Goal: Find specific page/section: Locate a particular part of the current website

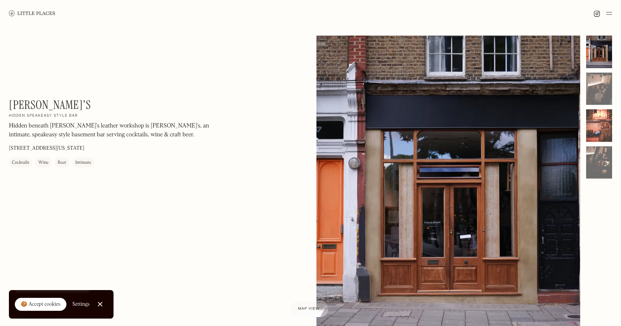
click at [596, 127] on div at bounding box center [599, 125] width 26 height 33
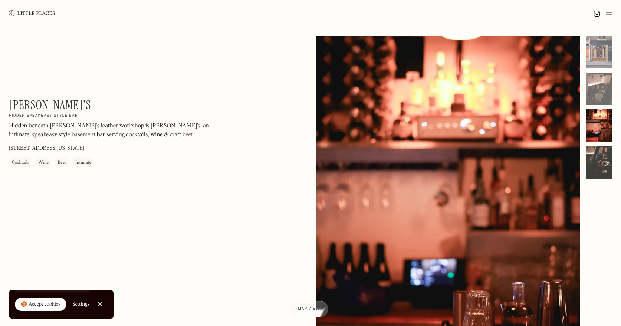
click at [598, 158] on div at bounding box center [599, 162] width 26 height 33
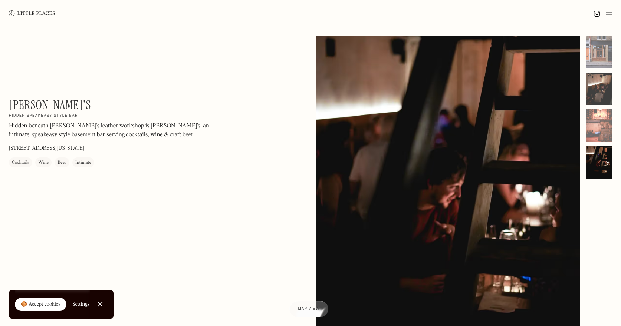
click at [601, 99] on div at bounding box center [599, 89] width 26 height 33
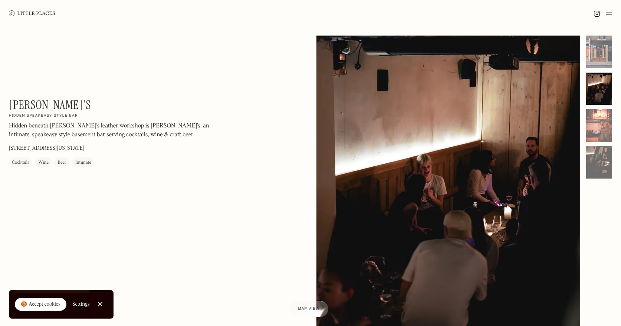
click at [593, 90] on div at bounding box center [599, 89] width 26 height 33
drag, startPoint x: 66, startPoint y: 148, endPoint x: 101, endPoint y: 148, distance: 34.5
click at [101, 148] on div "[PERSON_NAME]'s On Our Radar Hidden speakeasy style bar Hidden beneath [PERSON_…" at bounding box center [109, 133] width 200 height 70
drag, startPoint x: 86, startPoint y: 149, endPoint x: 66, endPoint y: 149, distance: 20.4
click at [66, 149] on div "[PERSON_NAME]'s On Our Radar Hidden speakeasy style bar Hidden beneath [PERSON_…" at bounding box center [109, 133] width 200 height 70
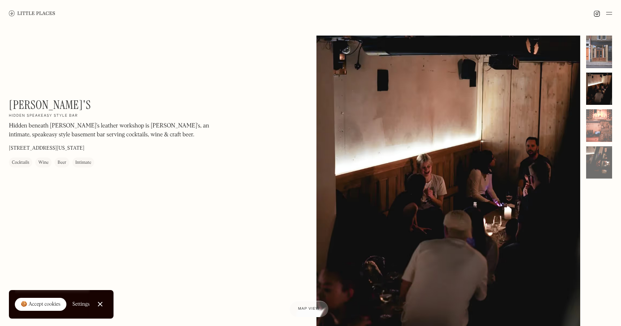
click at [607, 51] on div at bounding box center [599, 52] width 26 height 33
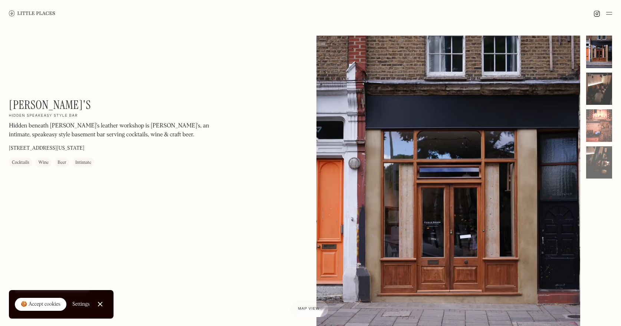
click at [602, 79] on div at bounding box center [599, 89] width 26 height 33
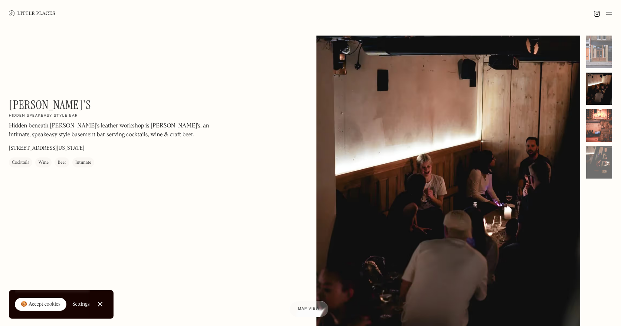
click at [592, 122] on div at bounding box center [599, 125] width 26 height 33
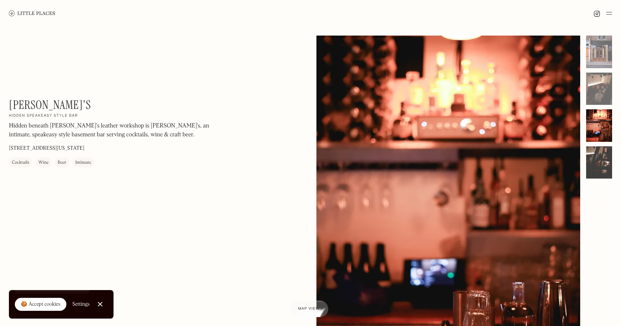
click at [593, 156] on div at bounding box center [599, 162] width 26 height 33
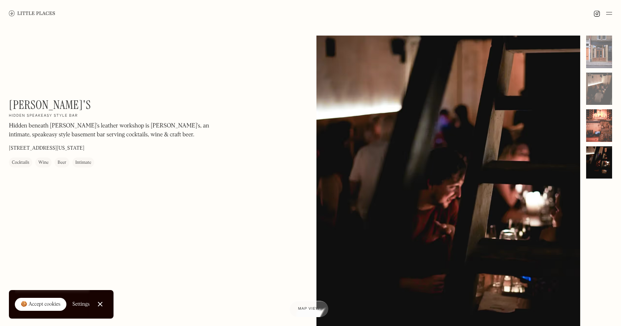
click at [594, 129] on div at bounding box center [599, 125] width 26 height 33
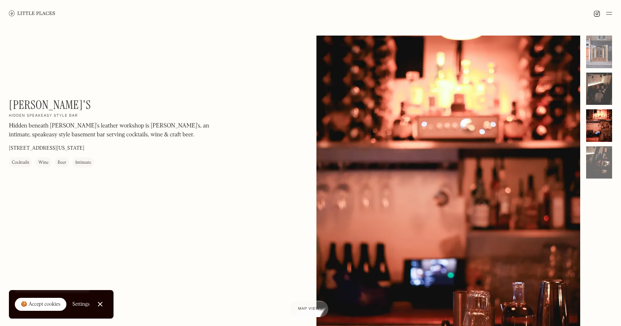
click at [598, 92] on div at bounding box center [599, 89] width 26 height 33
